Goal: Communication & Community: Connect with others

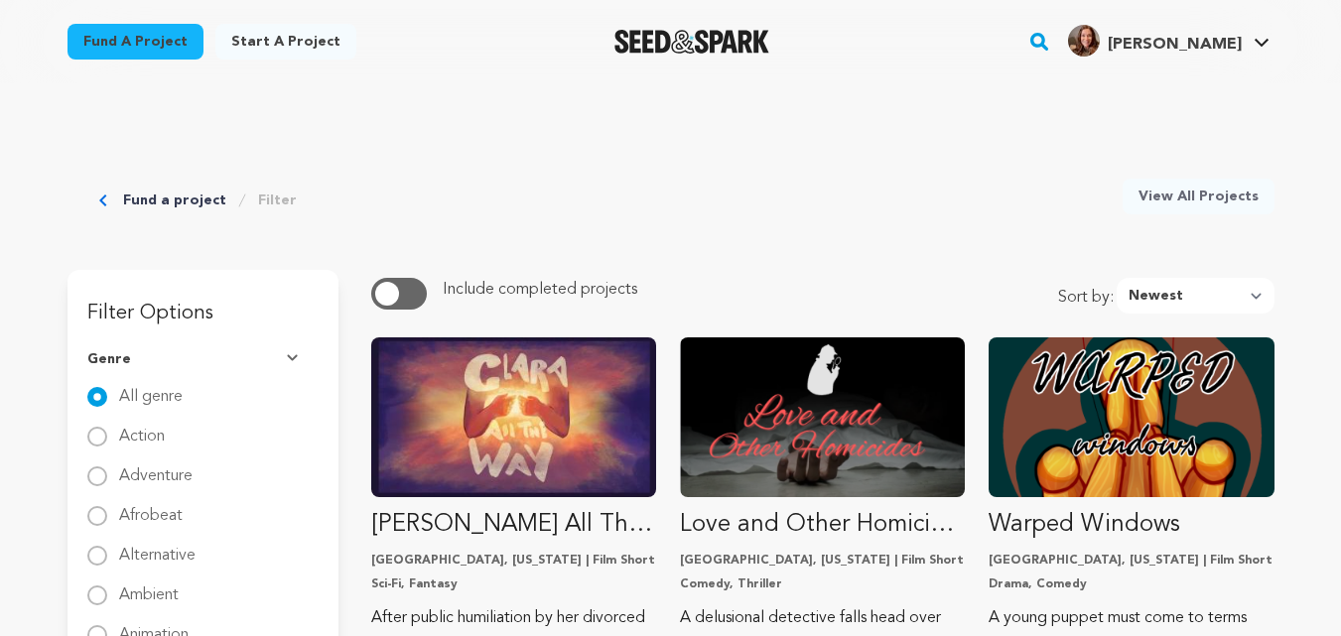
click at [1250, 55] on link "Emily J. Emily J." at bounding box center [1168, 39] width 209 height 36
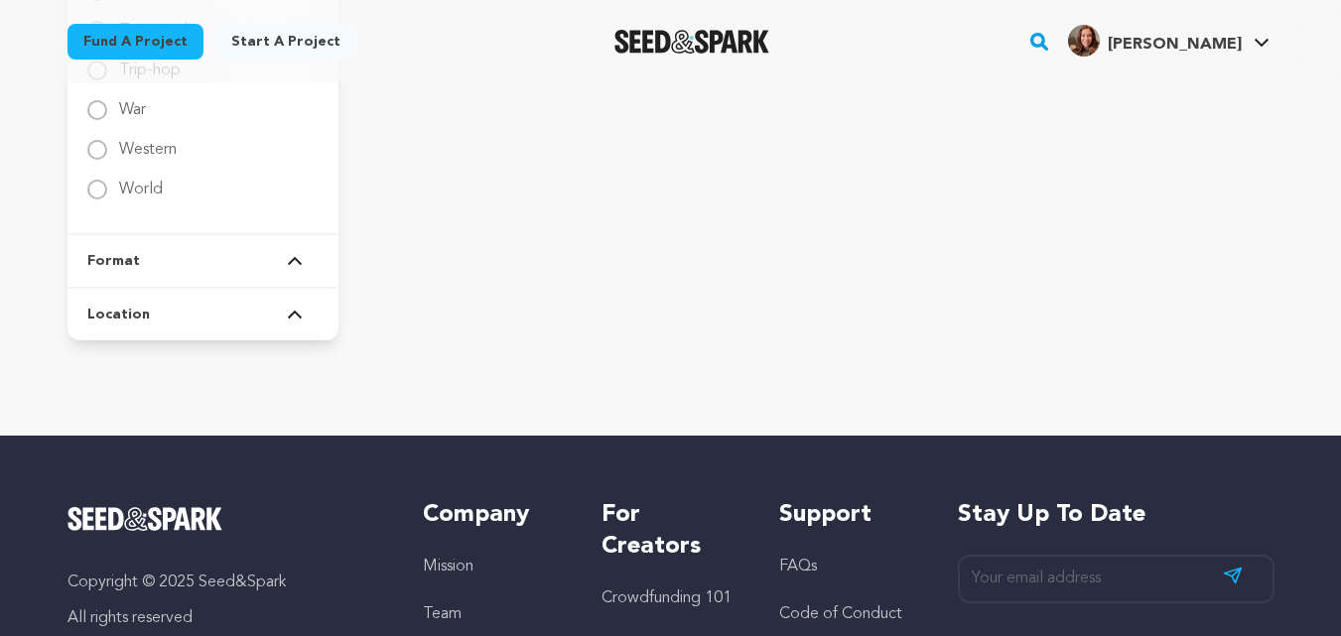
scroll to position [3543, 0]
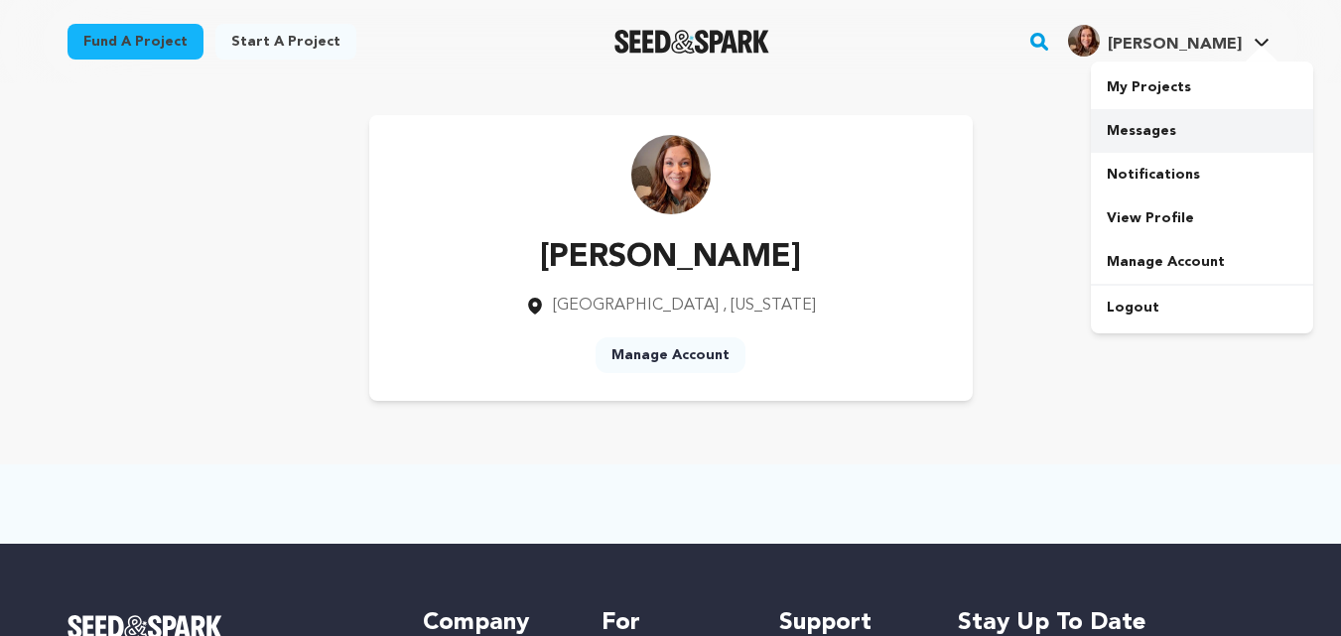
click at [1194, 131] on link "Messages" at bounding box center [1202, 131] width 222 height 44
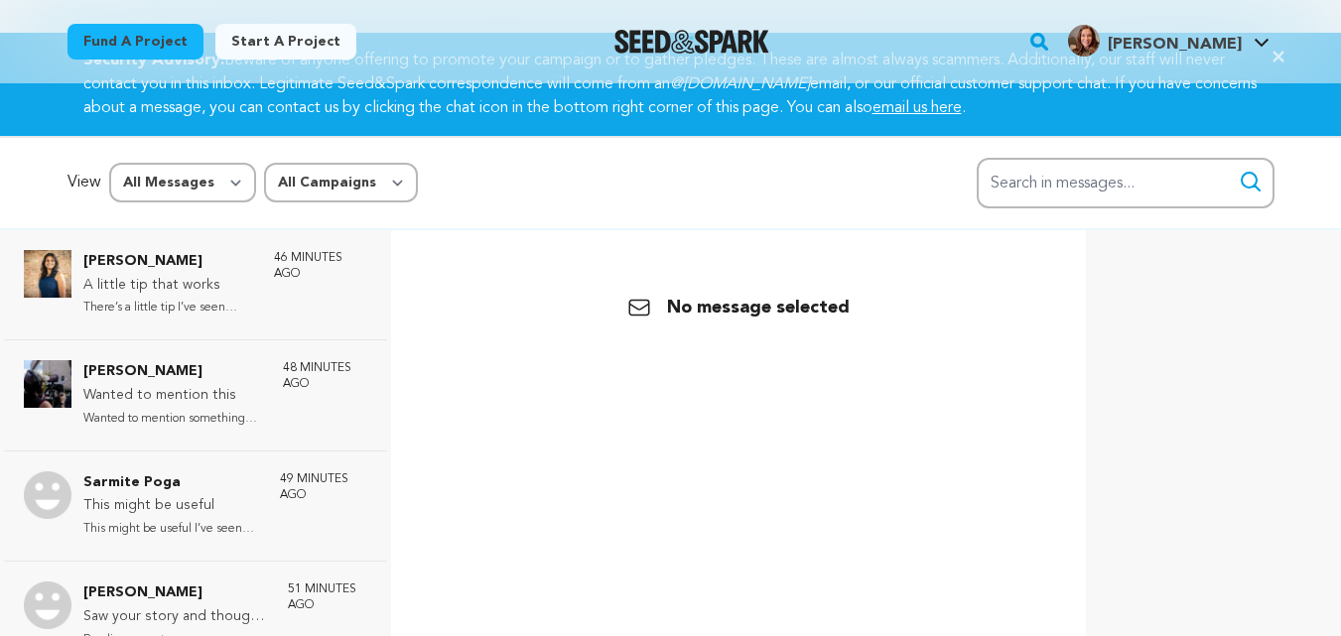
scroll to position [40, 0]
